Goal: Information Seeking & Learning: Check status

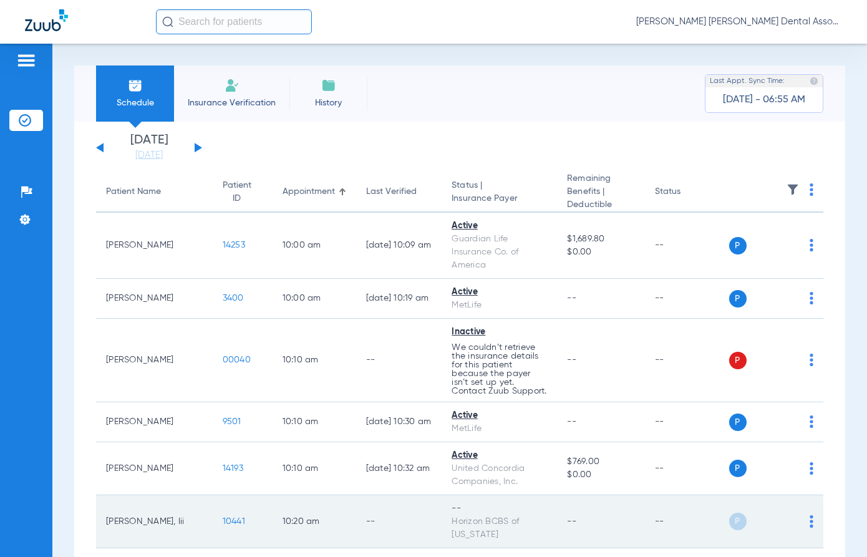
scroll to position [62, 0]
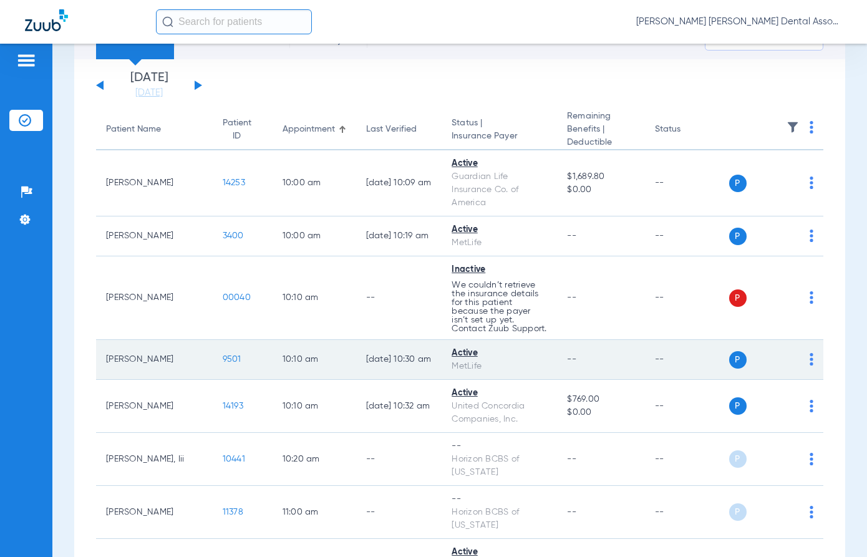
click at [223, 355] on span "9501" at bounding box center [232, 359] width 19 height 9
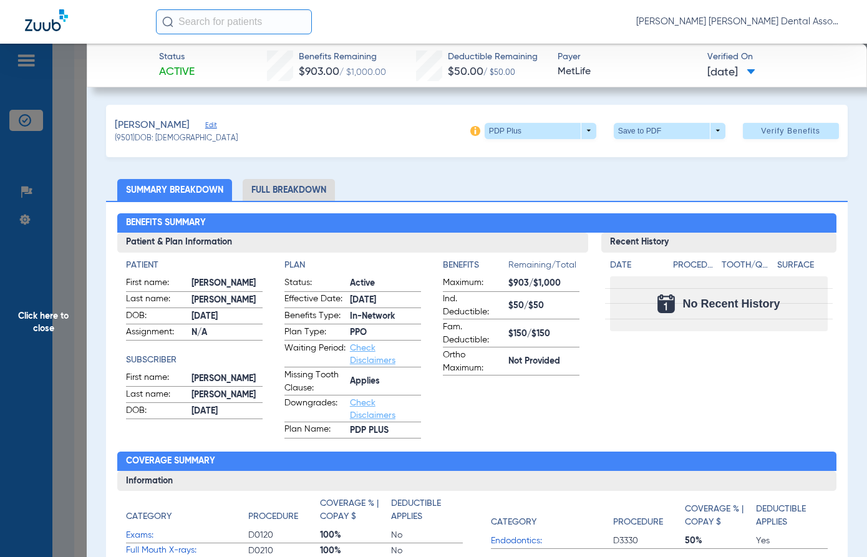
click at [47, 320] on span "Click here to close" at bounding box center [43, 322] width 87 height 557
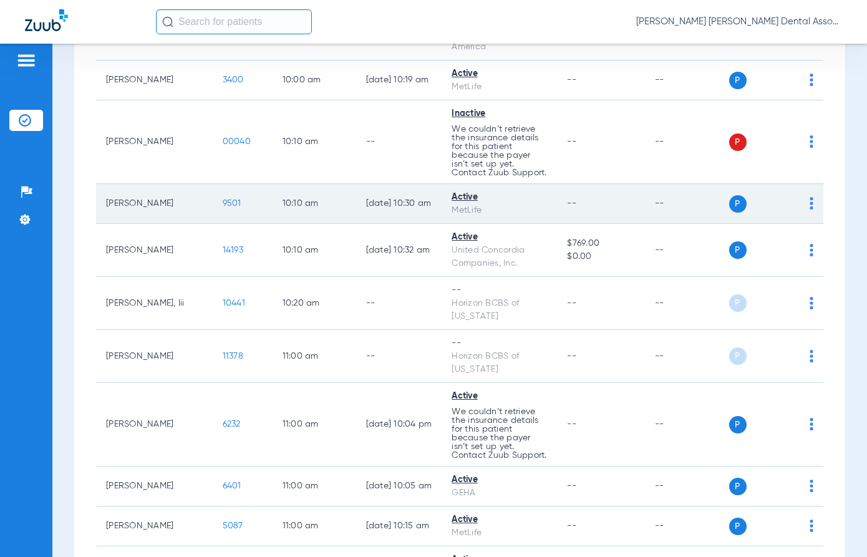
scroll to position [250, 0]
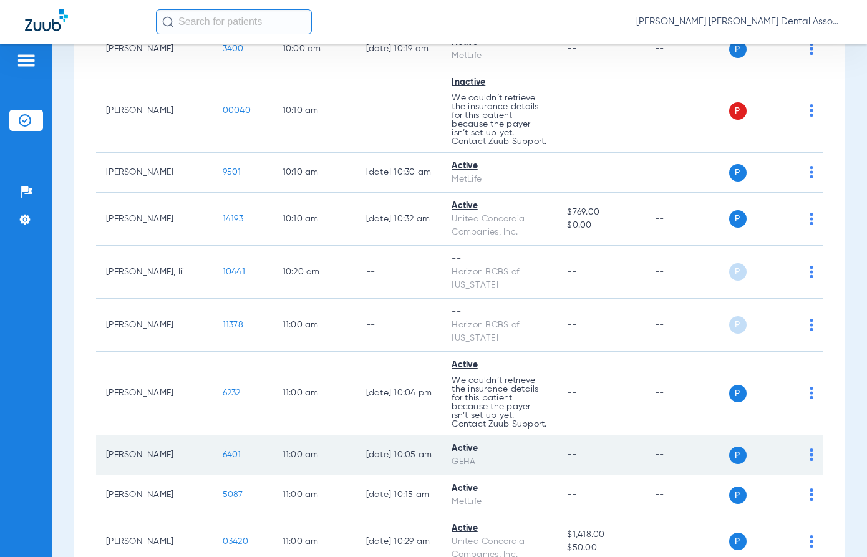
click at [223, 451] on span "6401" at bounding box center [232, 455] width 19 height 9
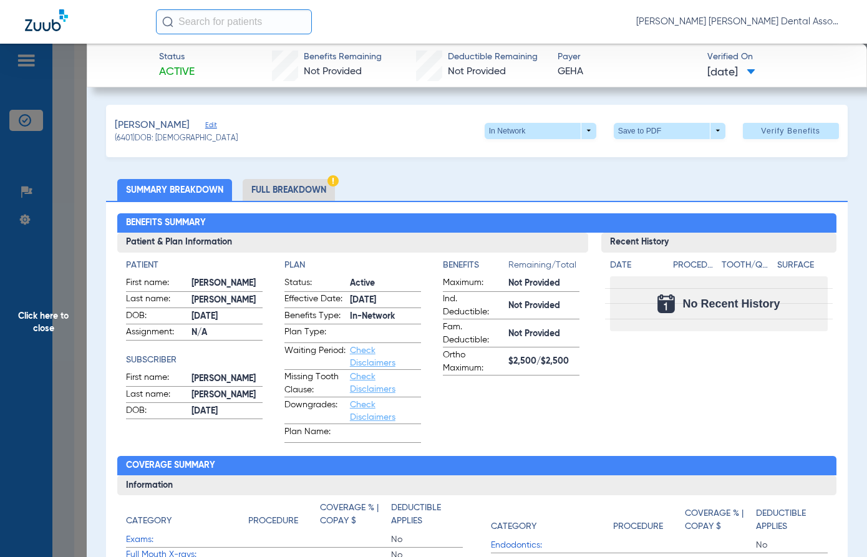
click at [281, 188] on li "Full Breakdown" at bounding box center [289, 190] width 92 height 22
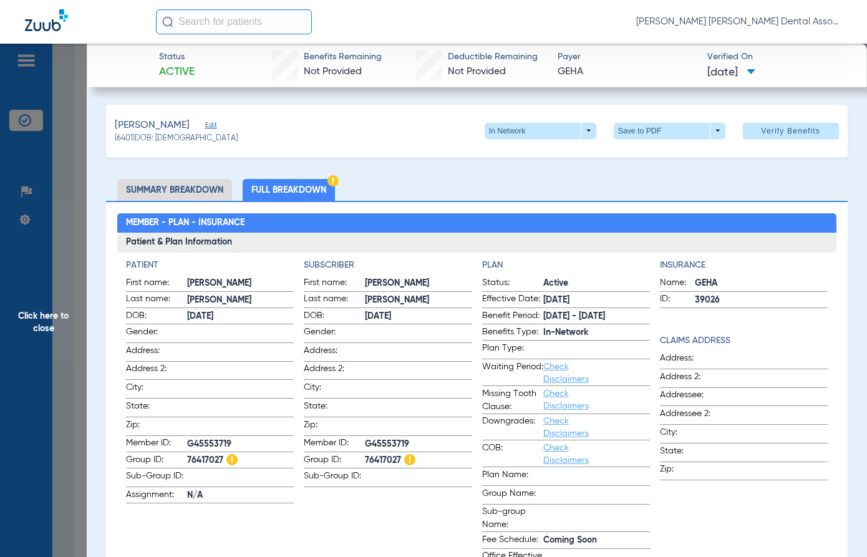
drag, startPoint x: 363, startPoint y: 443, endPoint x: 412, endPoint y: 438, distance: 50.2
click at [412, 438] on span "G45553719" at bounding box center [418, 444] width 107 height 13
copy span "G45553719"
click at [14, 329] on span "Click here to close" at bounding box center [43, 322] width 87 height 557
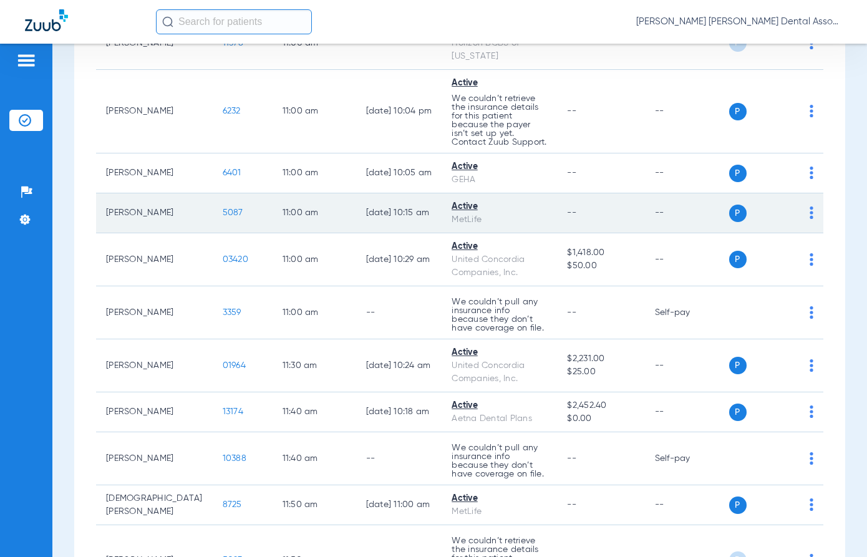
scroll to position [562, 0]
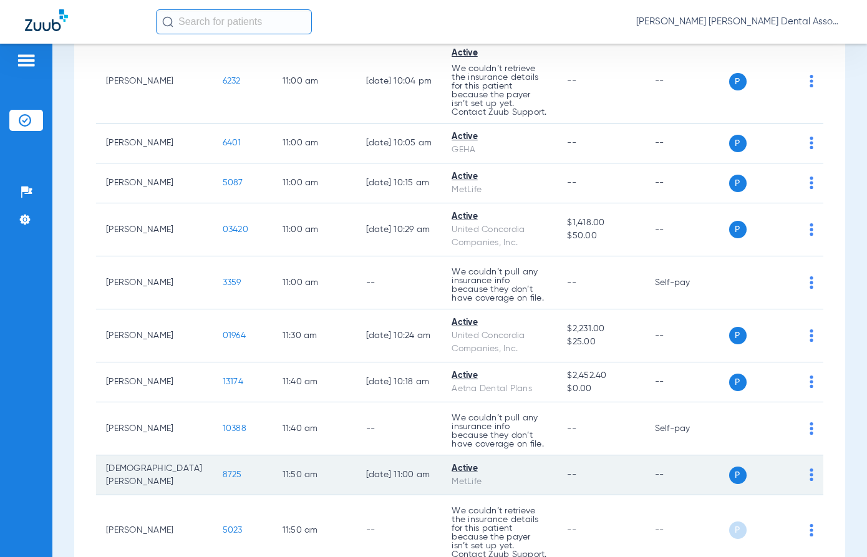
click at [223, 471] on span "8725" at bounding box center [232, 475] width 19 height 9
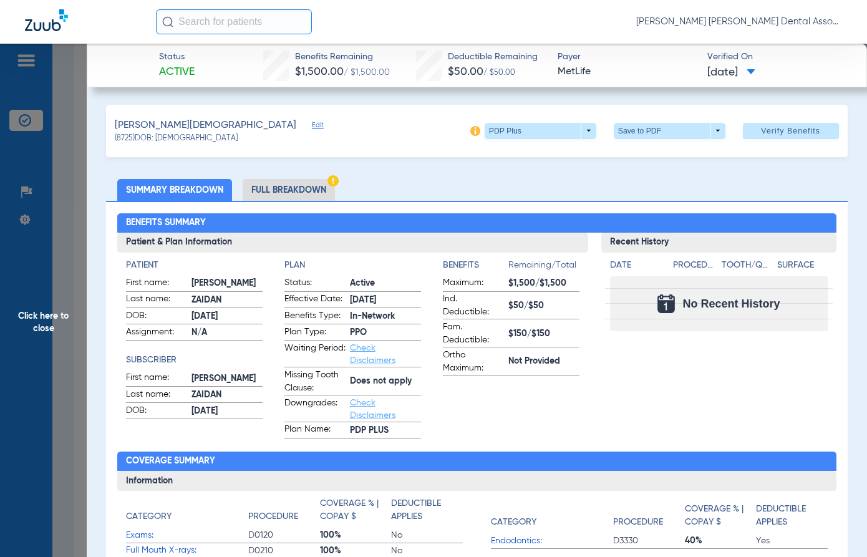
click at [270, 190] on li "Full Breakdown" at bounding box center [289, 190] width 92 height 22
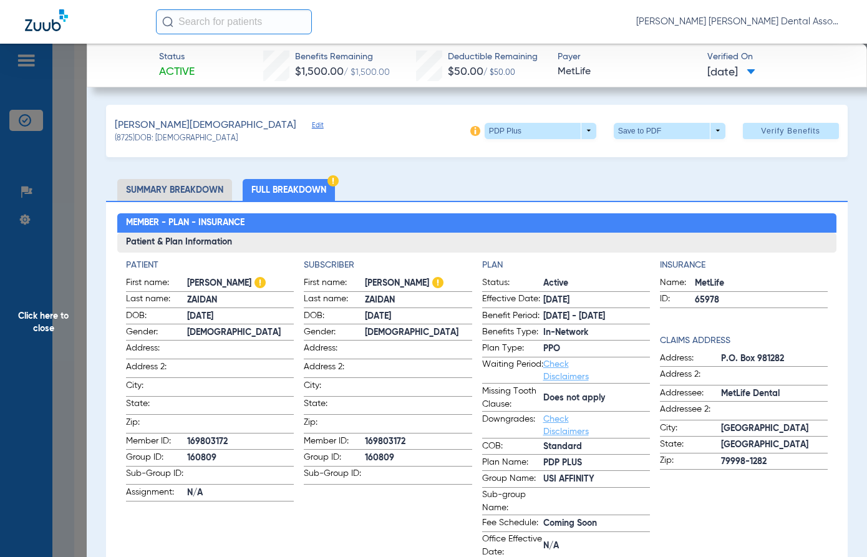
click at [45, 315] on span "Click here to close" at bounding box center [43, 322] width 87 height 557
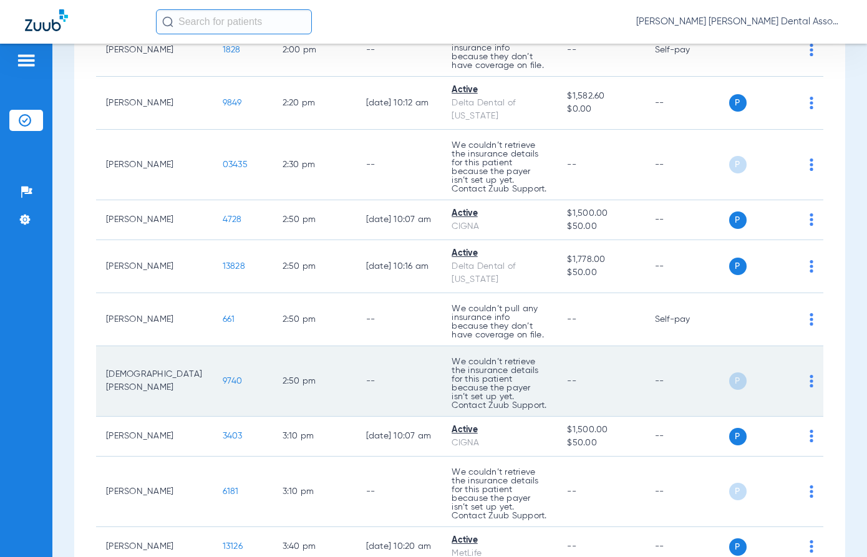
scroll to position [1997, 0]
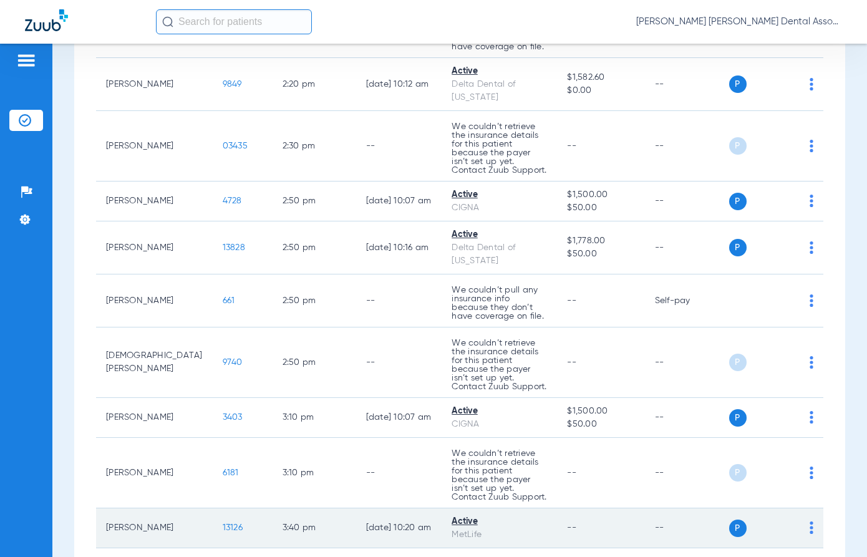
click at [223, 524] on span "13126" at bounding box center [233, 528] width 20 height 9
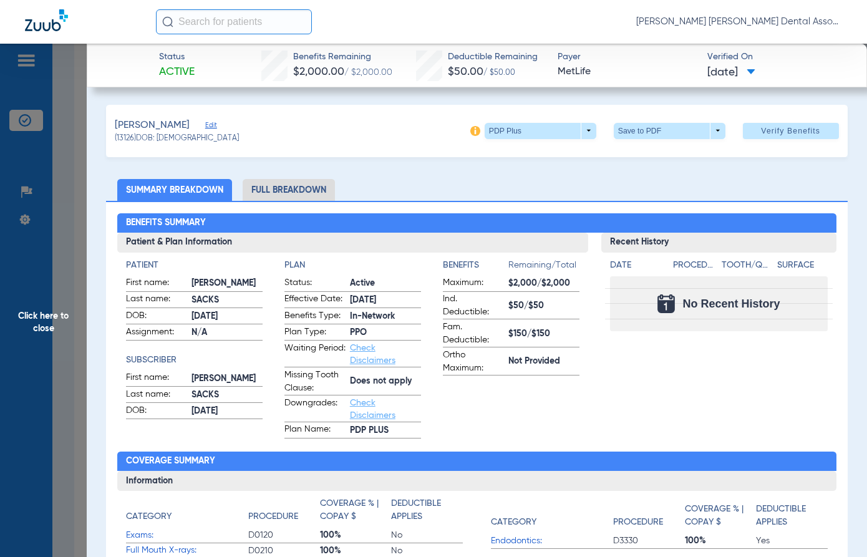
click at [41, 303] on span "Click here to close" at bounding box center [43, 322] width 87 height 557
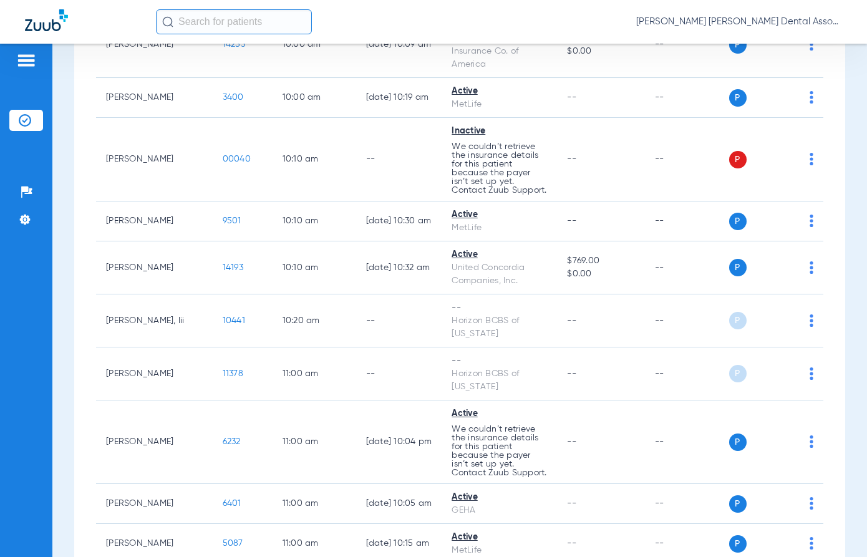
scroll to position [0, 0]
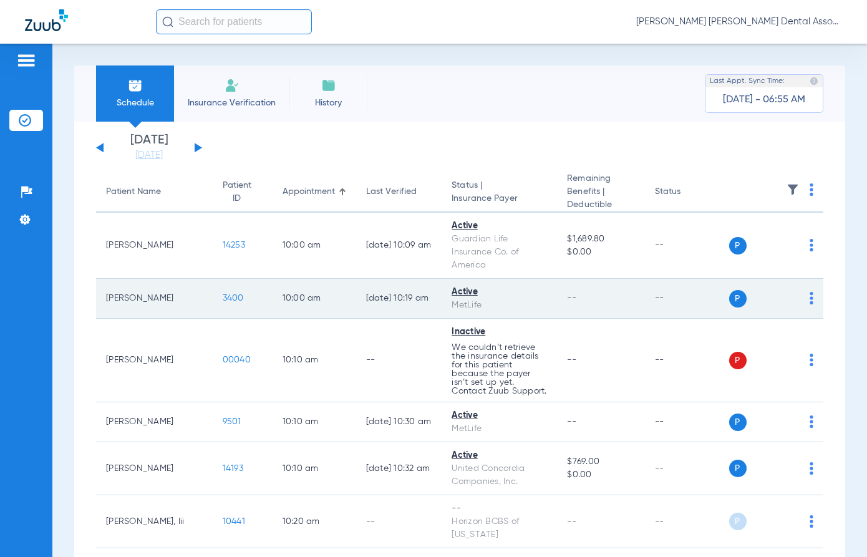
click at [223, 294] on span "3400" at bounding box center [233, 298] width 21 height 9
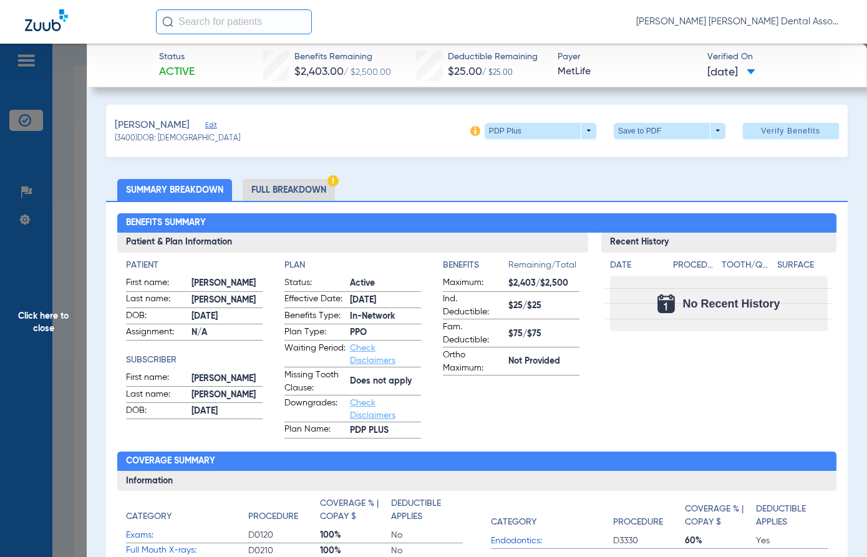
click at [305, 186] on li "Full Breakdown" at bounding box center [289, 190] width 92 height 22
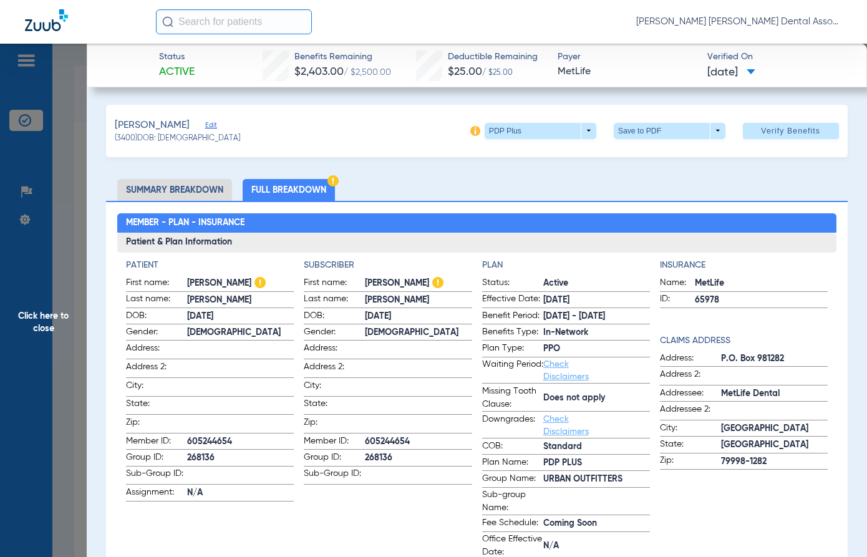
drag, startPoint x: 55, startPoint y: 318, endPoint x: 81, endPoint y: 243, distance: 78.7
click at [55, 318] on span "Click here to close" at bounding box center [43, 322] width 87 height 557
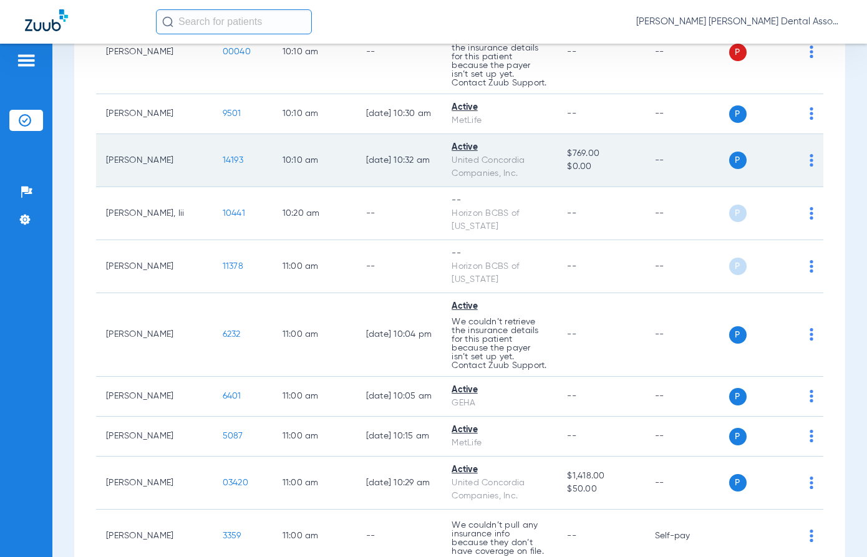
scroll to position [312, 0]
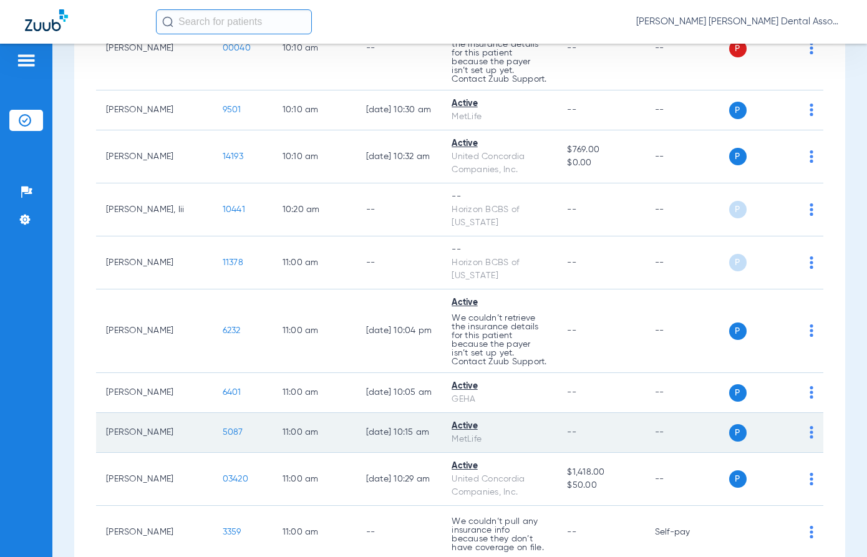
click at [223, 428] on span "5087" at bounding box center [233, 432] width 21 height 9
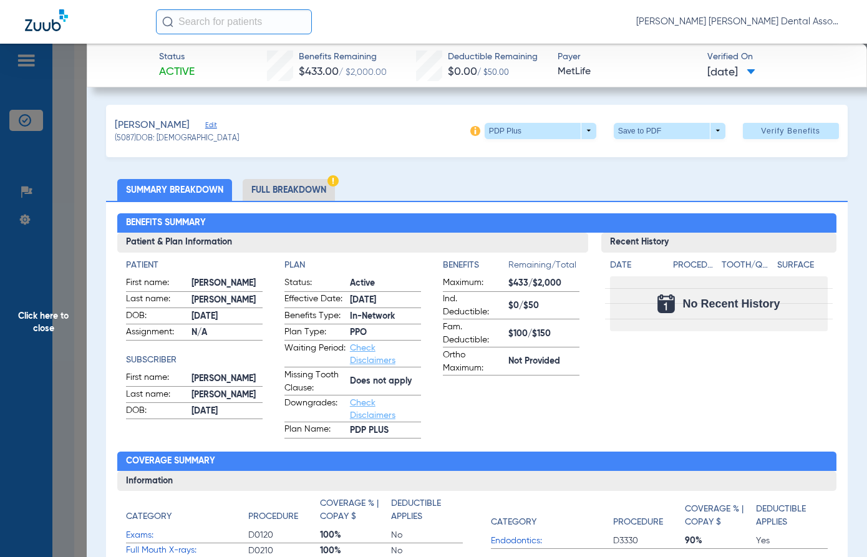
click at [315, 190] on li "Full Breakdown" at bounding box center [289, 190] width 92 height 22
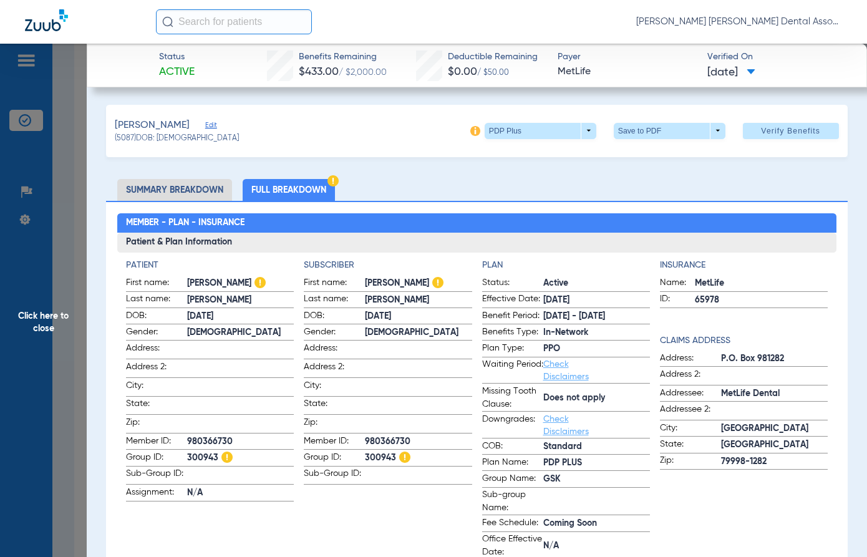
click at [381, 134] on div "[PERSON_NAME] (5087) DOB: [DEMOGRAPHIC_DATA] PDP Plus arrow_drop_down Save to P…" at bounding box center [476, 131] width 741 height 52
click at [353, 251] on h3 "Patient & Plan Information" at bounding box center [476, 243] width 719 height 20
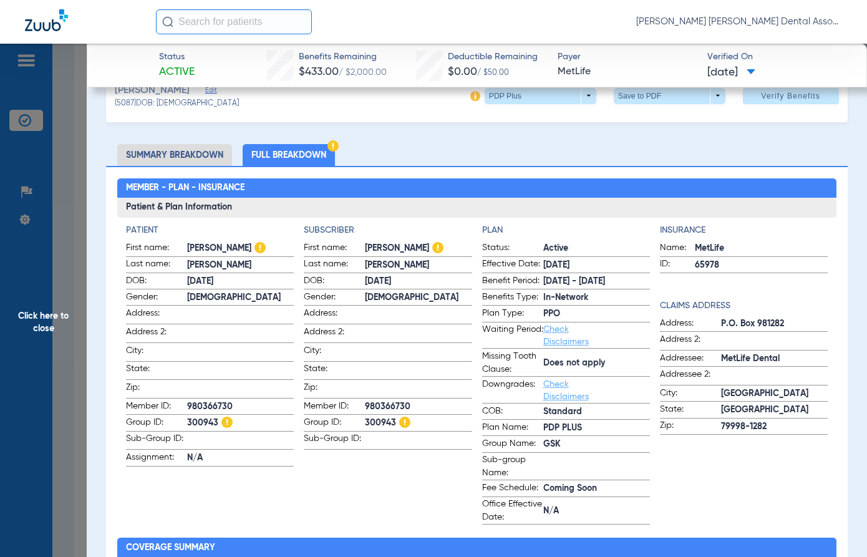
scroll to position [0, 0]
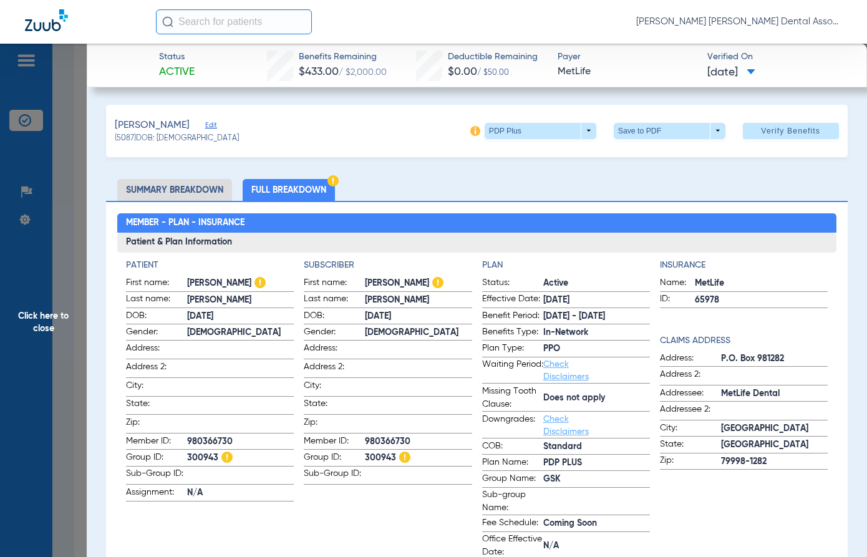
click at [36, 299] on span "Click here to close" at bounding box center [43, 322] width 87 height 557
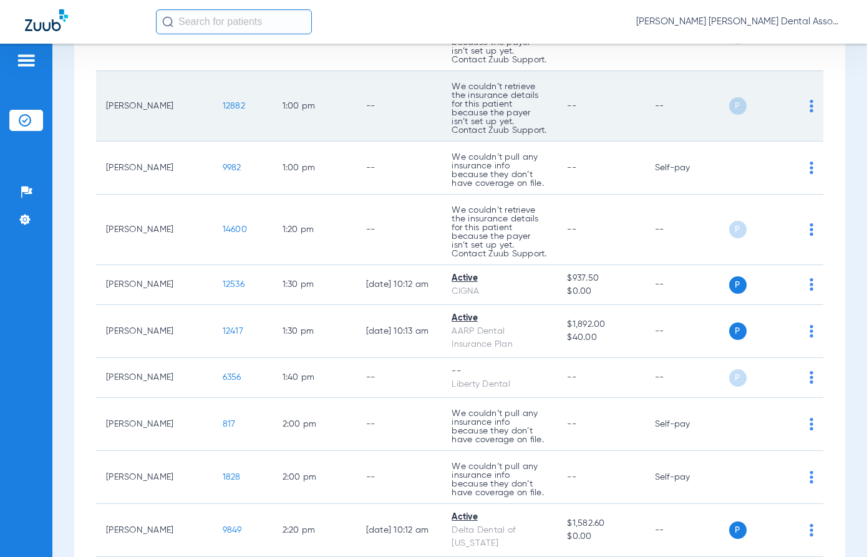
scroll to position [1533, 0]
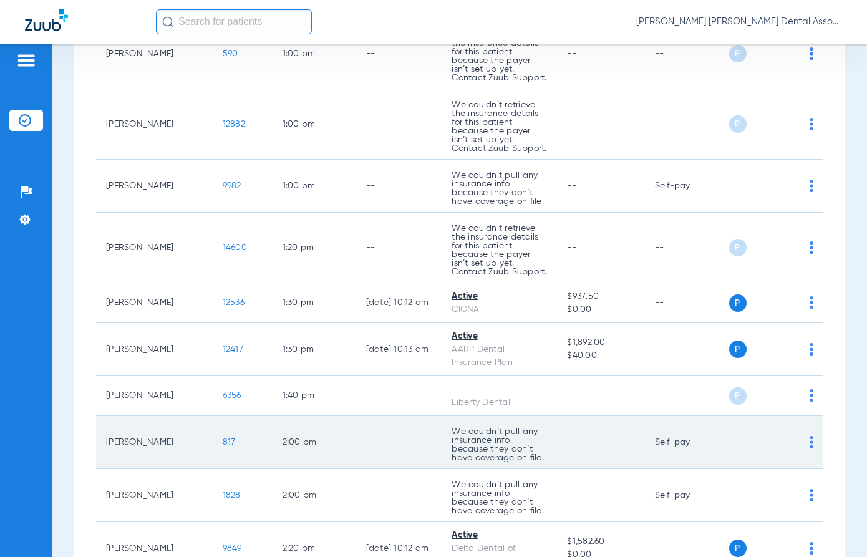
click at [393, 416] on td "--" at bounding box center [399, 442] width 86 height 53
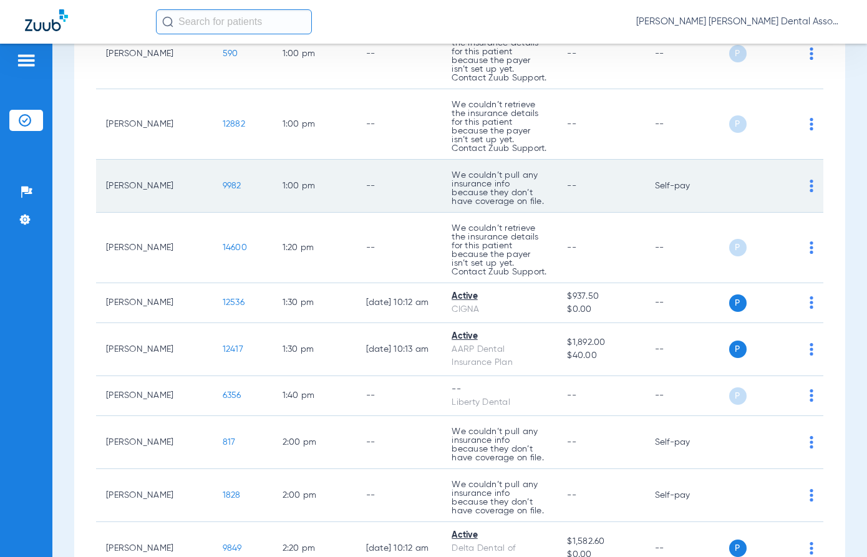
drag, startPoint x: 361, startPoint y: 129, endPoint x: 340, endPoint y: 115, distance: 25.3
click at [361, 213] on td "--" at bounding box center [399, 248] width 86 height 71
